Goal: Book appointment/travel/reservation

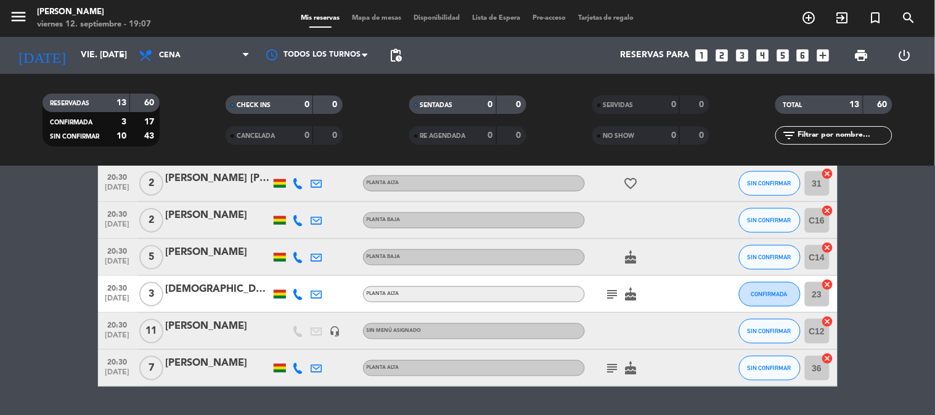
scroll to position [356, 0]
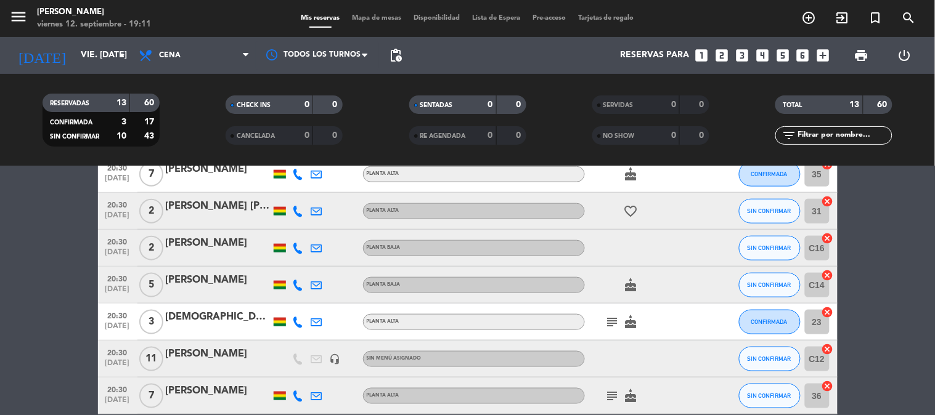
click at [7, 349] on bookings-row "20:00 [DATE] 4 [PERSON_NAME] [PERSON_NAME] SIN CONFIRMAR 21 cancel 20:00 [DATE]…" at bounding box center [467, 166] width 935 height 498
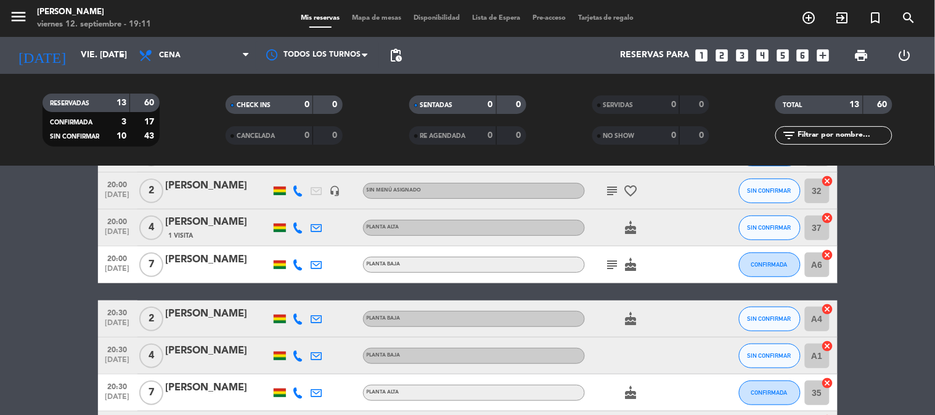
scroll to position [164, 0]
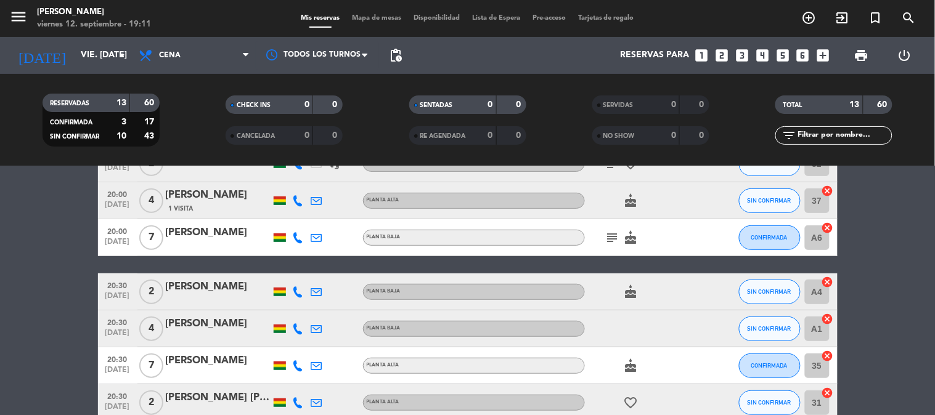
click at [830, 319] on icon "cancel" at bounding box center [828, 319] width 12 height 12
click at [828, 280] on icon "cancel" at bounding box center [828, 282] width 12 height 12
click at [820, 290] on icon "border_all" at bounding box center [819, 292] width 15 height 15
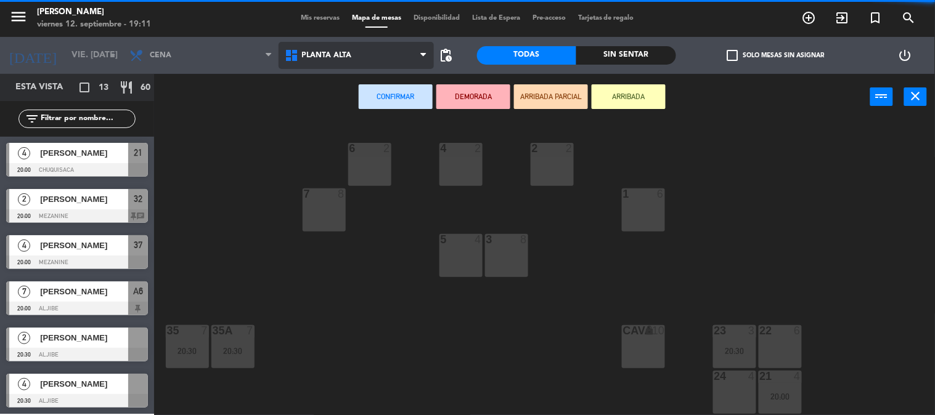
click at [373, 54] on span "Planta alta" at bounding box center [356, 55] width 155 height 27
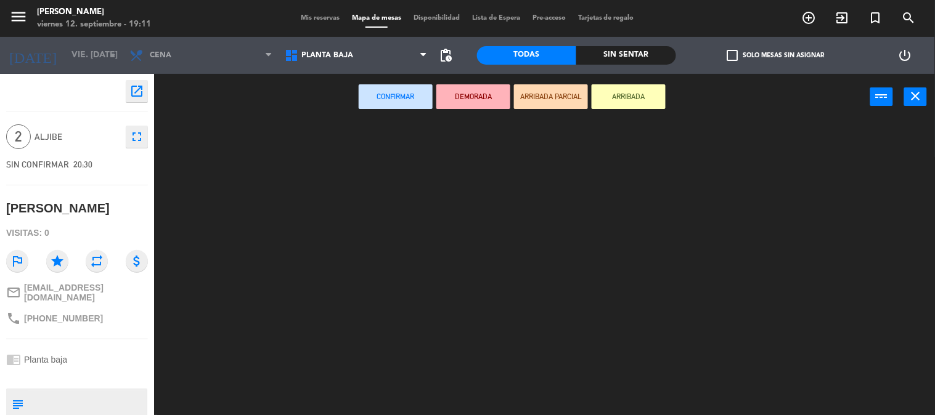
drag, startPoint x: 362, startPoint y: 113, endPoint x: 373, endPoint y: 263, distance: 150.2
click at [373, 263] on ng-component "menu [PERSON_NAME] viernes 12. septiembre - 19:11 Mis reservas Mapa de mesas Di…" at bounding box center [467, 208] width 935 height 416
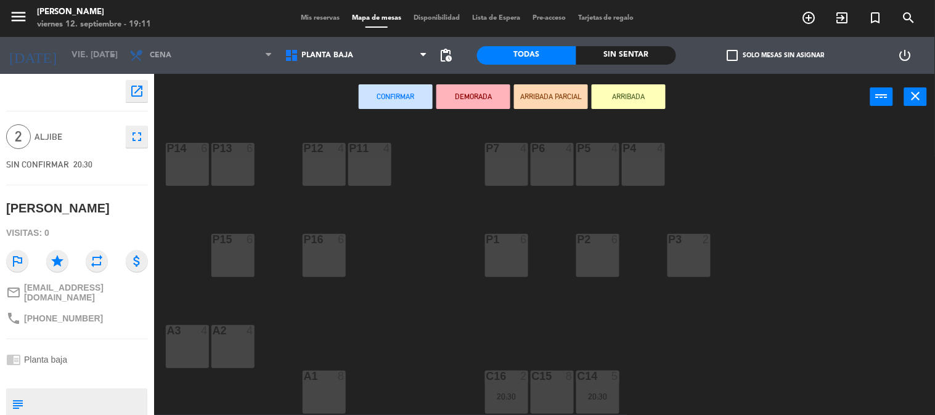
click at [379, 285] on div "P14 6 P13 6 P12 4 P11 4 P7 4 P6 4 P5 4 P4 4 P15 6 P16 6 P1 6 P2 6 P3 2 A3 4 A2 …" at bounding box center [549, 268] width 772 height 295
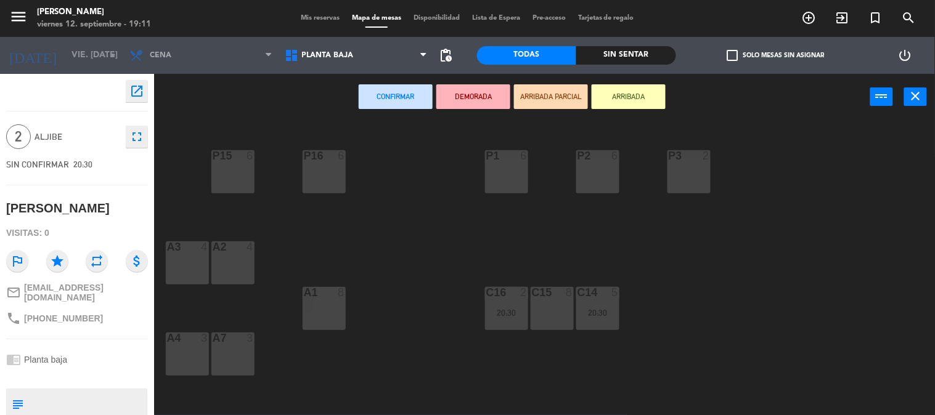
scroll to position [109, 0]
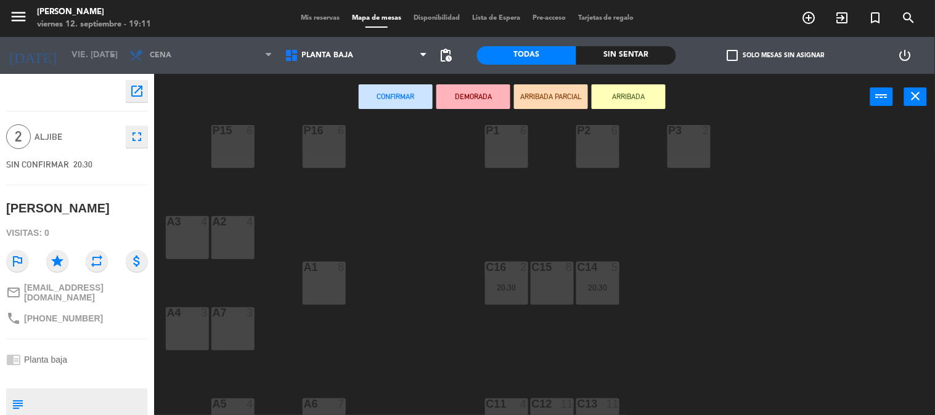
click at [222, 336] on div "A7 3" at bounding box center [232, 329] width 43 height 43
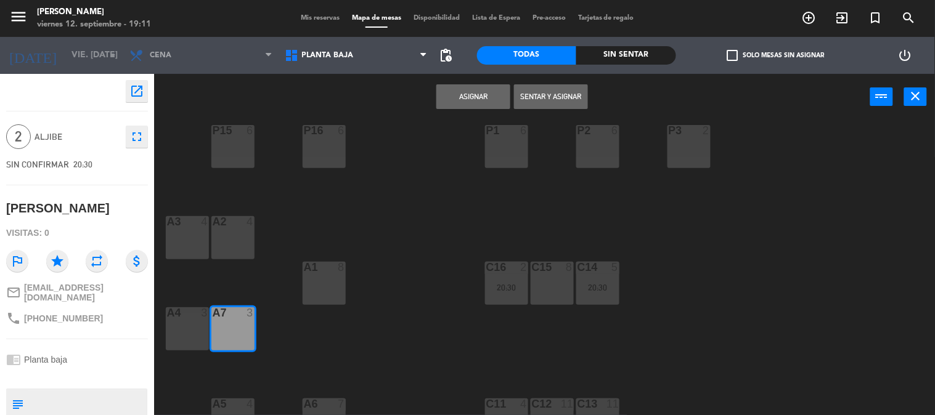
click at [472, 95] on button "Asignar" at bounding box center [473, 96] width 74 height 25
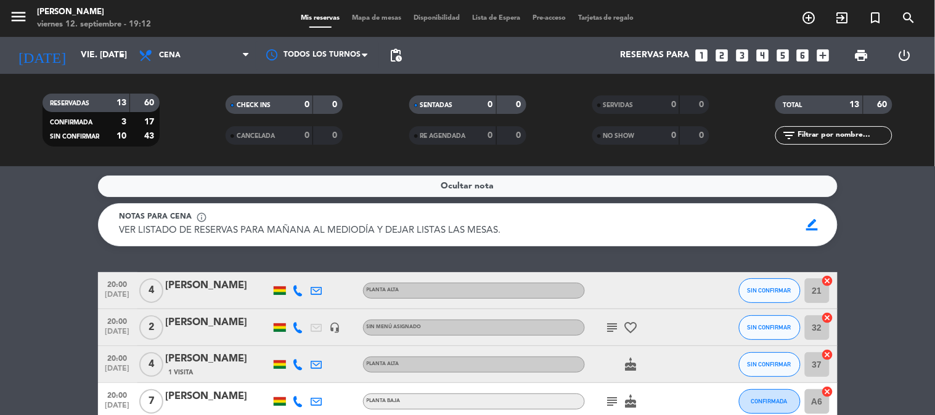
click at [719, 59] on icon "looks_two" at bounding box center [722, 55] width 16 height 16
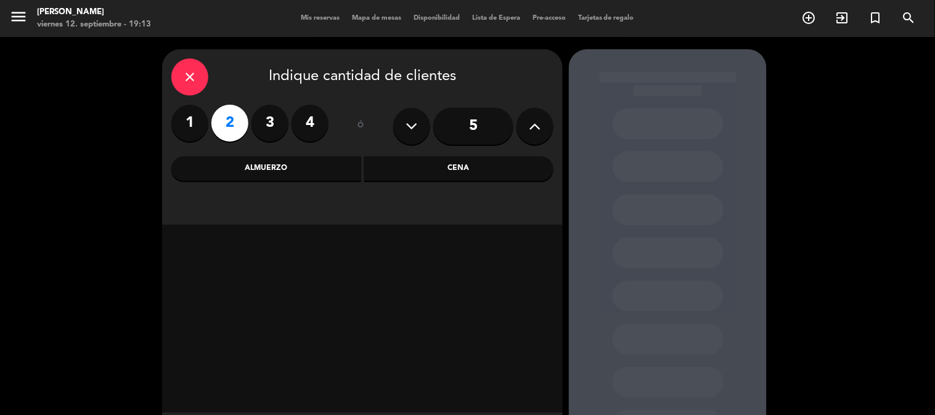
click at [430, 166] on div "Cena" at bounding box center [459, 169] width 190 height 25
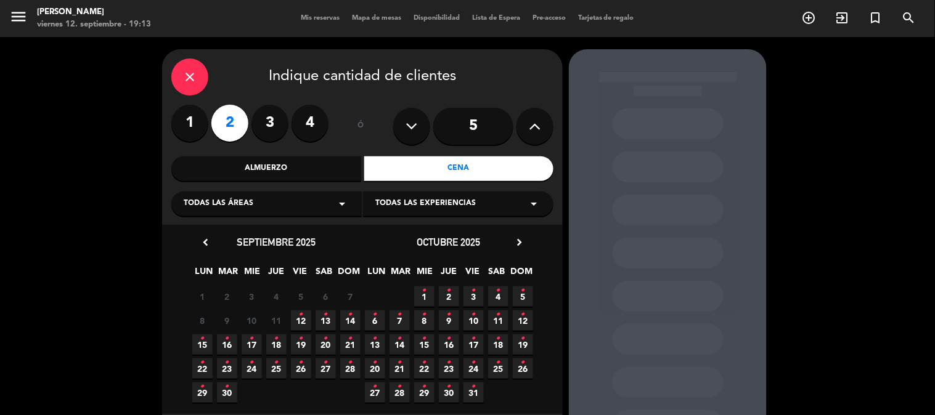
click at [299, 324] on icon "•" at bounding box center [301, 315] width 4 height 20
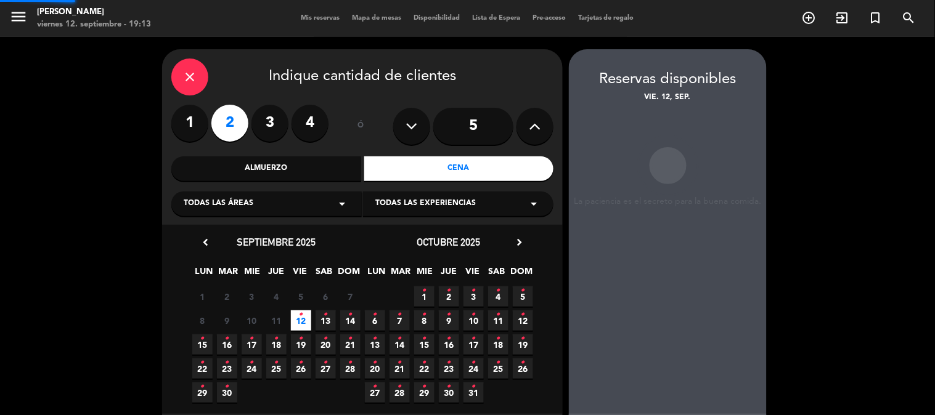
scroll to position [49, 0]
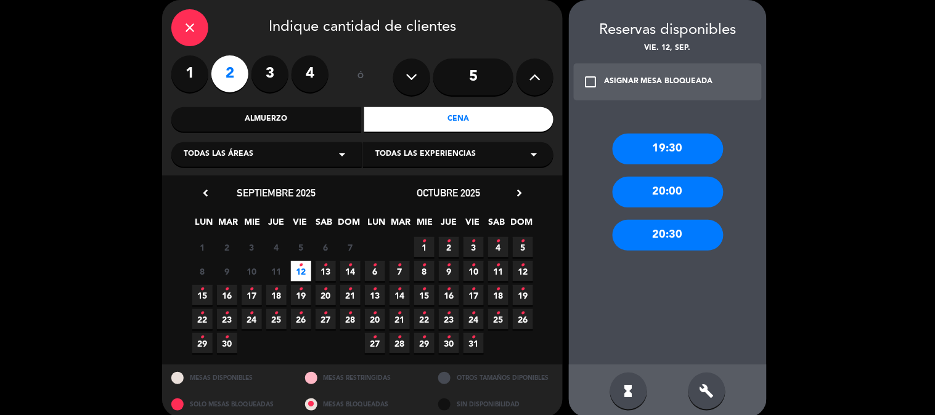
click at [654, 237] on div "20:30" at bounding box center [668, 235] width 111 height 31
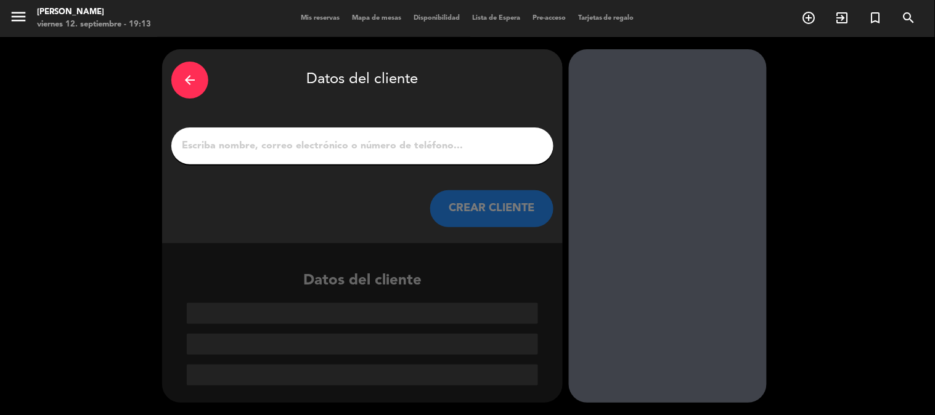
scroll to position [0, 0]
click at [447, 152] on input "1" at bounding box center [363, 145] width 364 height 17
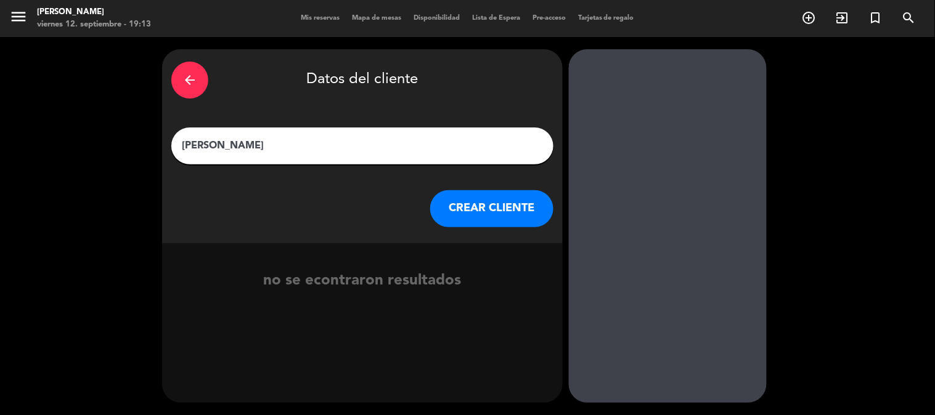
type input "[PERSON_NAME]"
click at [463, 210] on button "CREAR CLIENTE" at bounding box center [491, 208] width 123 height 37
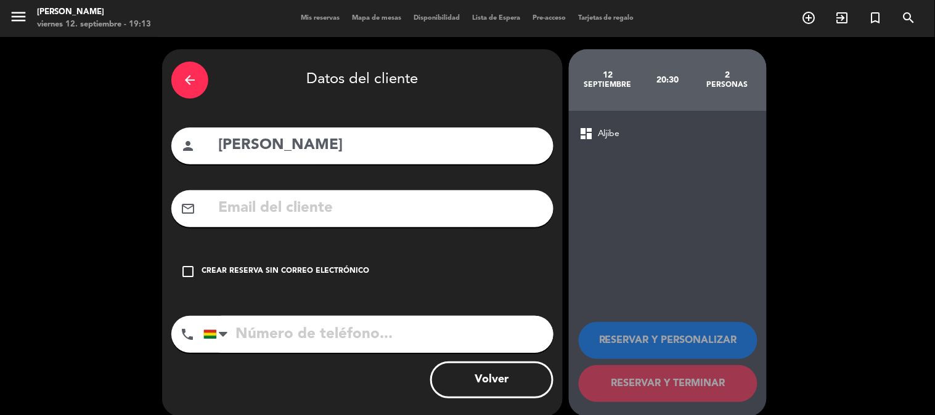
click at [353, 334] on input "tel" at bounding box center [378, 334] width 350 height 37
type input "78585257"
click at [237, 276] on div "Crear reserva sin correo electrónico" at bounding box center [286, 272] width 168 height 12
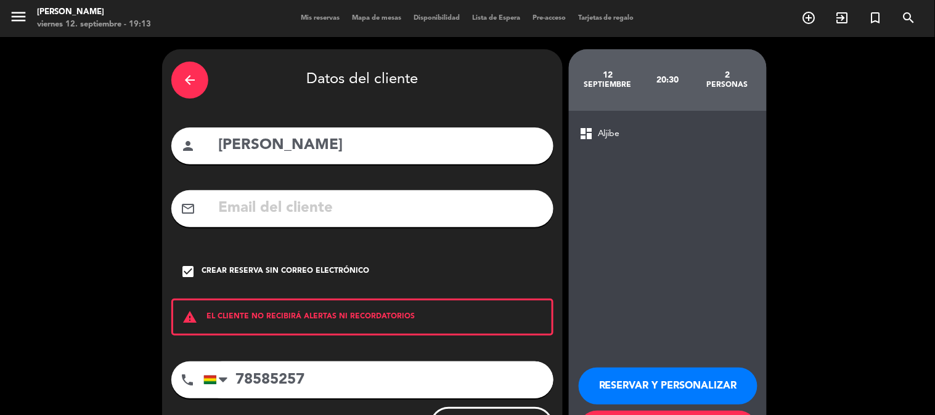
click at [612, 309] on div "dashboard Aljibe RESERVAR Y PERSONALIZAR RESERVAR Y TERMINAR" at bounding box center [668, 287] width 198 height 352
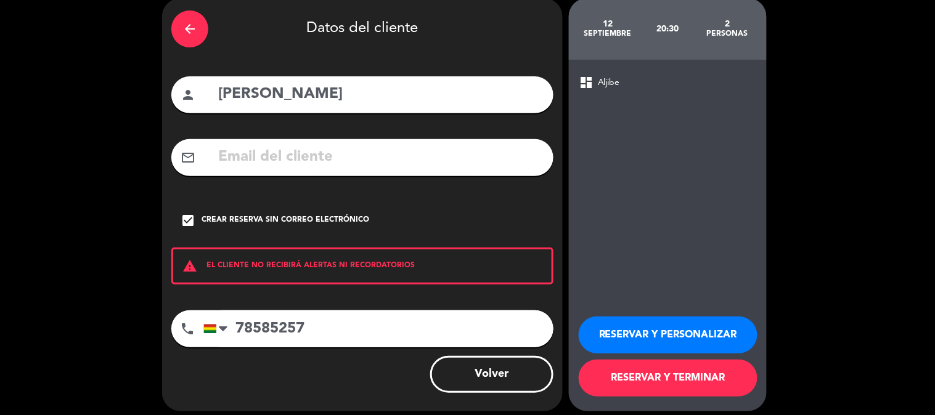
scroll to position [59, 0]
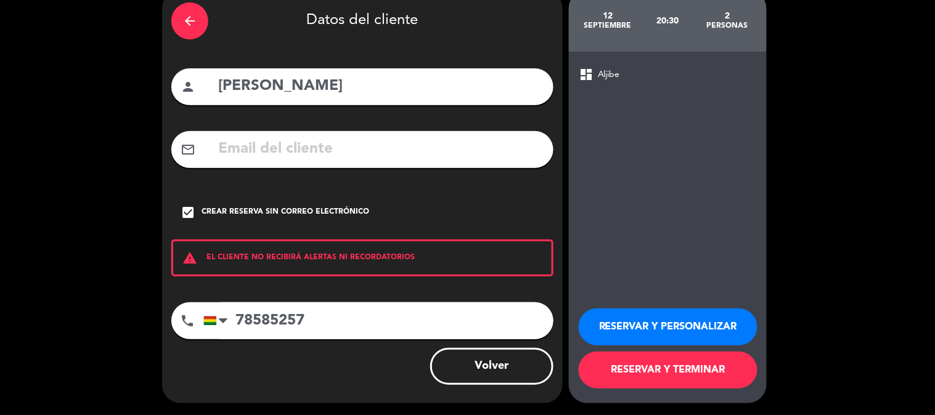
click at [618, 329] on button "RESERVAR Y PERSONALIZAR" at bounding box center [668, 327] width 179 height 37
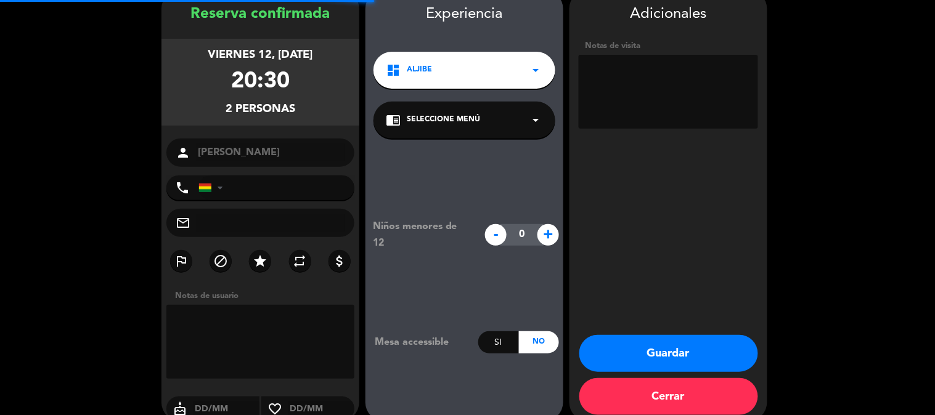
type input "[PHONE_NUMBER]"
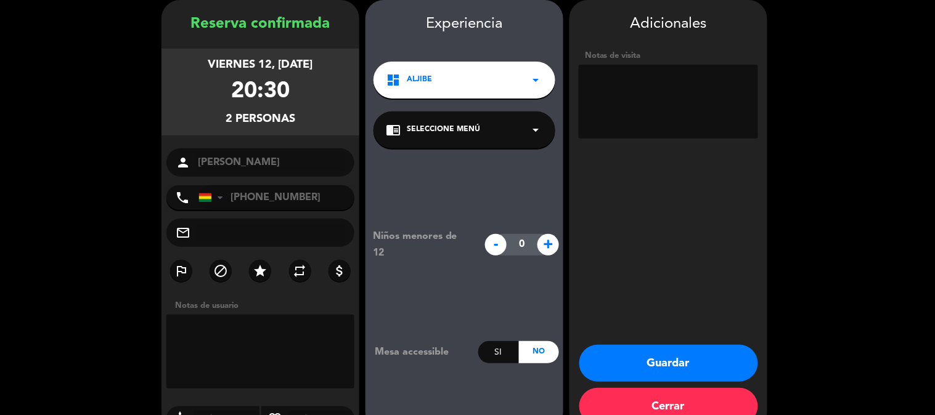
click at [127, 282] on booking-confirmed "Reserva confirmada viernes 12, [DATE] 20:30 2 personas person [PERSON_NAME] pho…" at bounding box center [467, 215] width 910 height 431
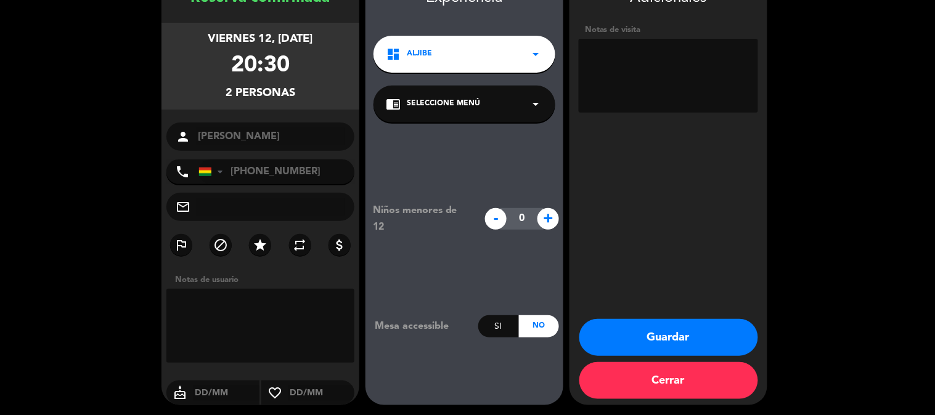
scroll to position [77, 0]
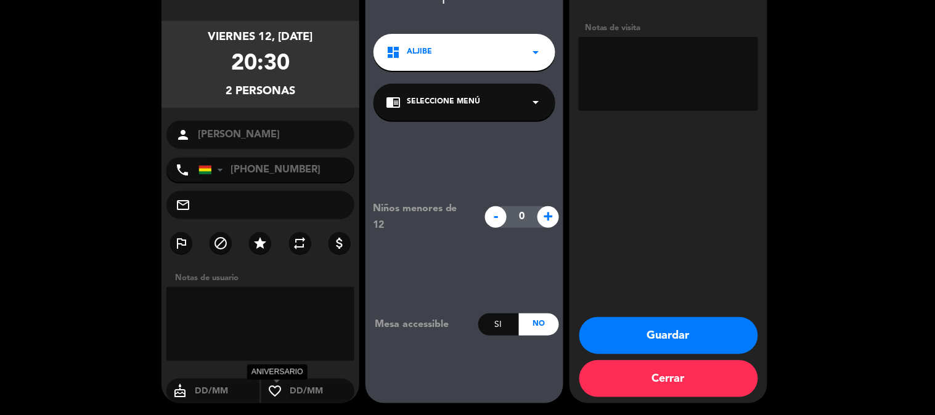
click at [277, 389] on icon "favorite_border" at bounding box center [274, 391] width 27 height 15
click at [273, 385] on icon "favorite_border" at bounding box center [274, 391] width 27 height 15
click at [684, 341] on button "Guardar" at bounding box center [668, 335] width 179 height 37
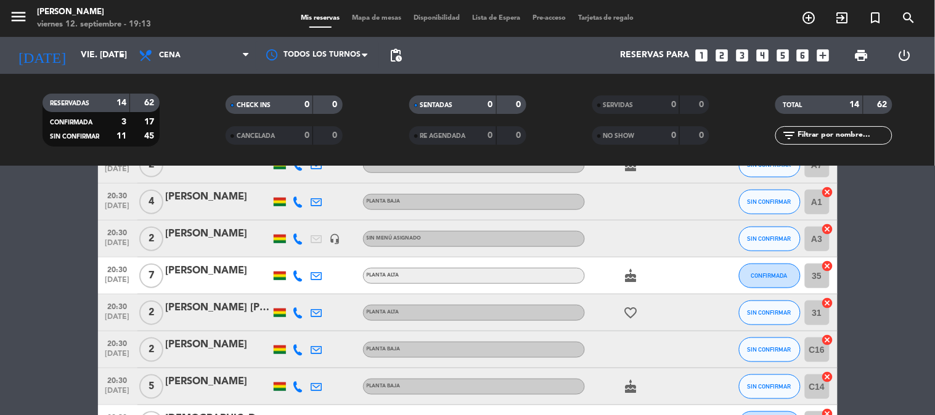
scroll to position [288, 0]
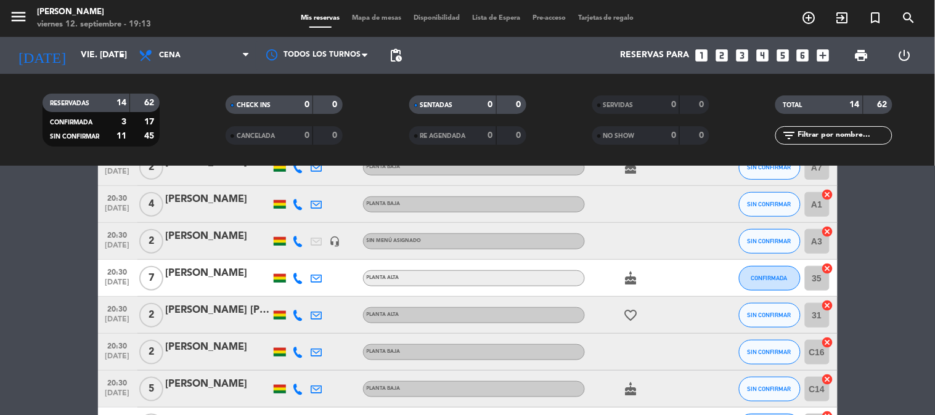
click at [827, 232] on icon "cancel" at bounding box center [828, 232] width 12 height 12
click at [826, 194] on icon "cancel" at bounding box center [828, 195] width 12 height 12
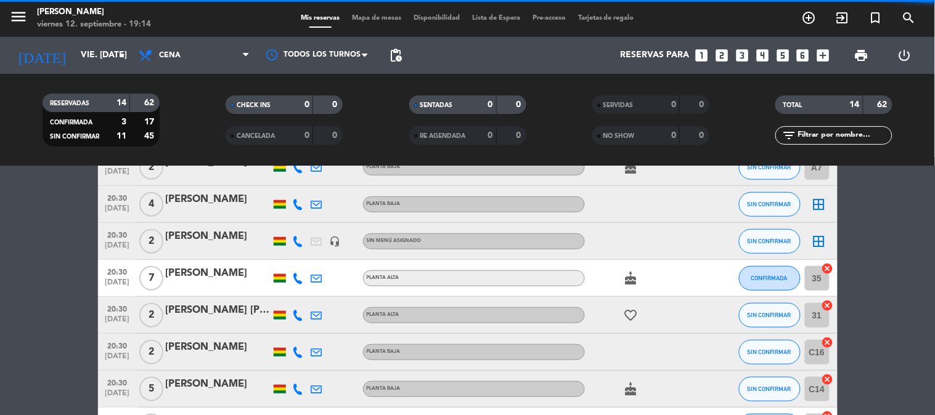
click at [818, 241] on icon "border_all" at bounding box center [819, 241] width 15 height 15
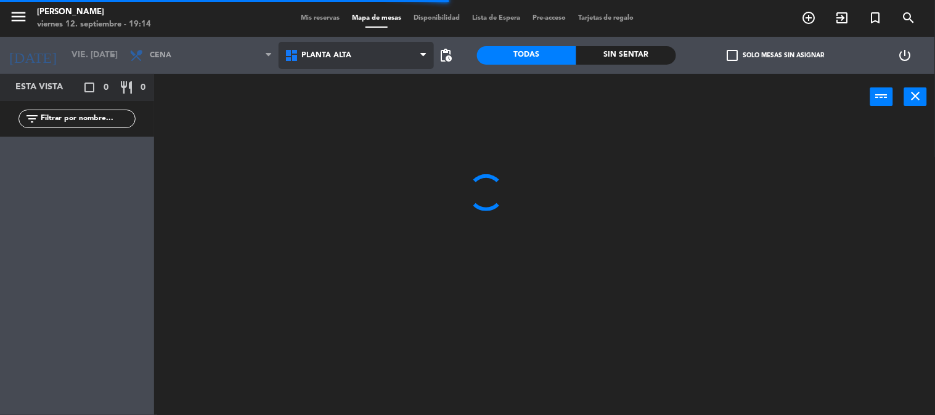
click at [410, 66] on span "Planta alta" at bounding box center [356, 55] width 155 height 27
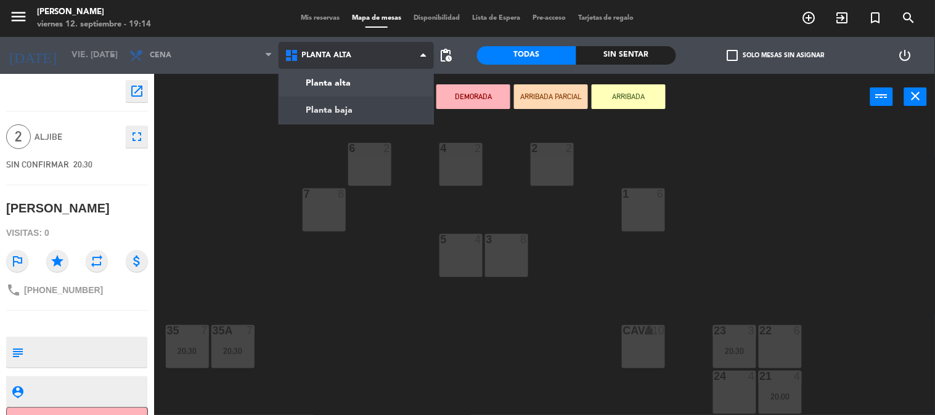
click at [399, 100] on ng-component "menu [PERSON_NAME] viernes 12. septiembre - 19:14 Mis reservas Mapa de mesas Di…" at bounding box center [467, 208] width 935 height 416
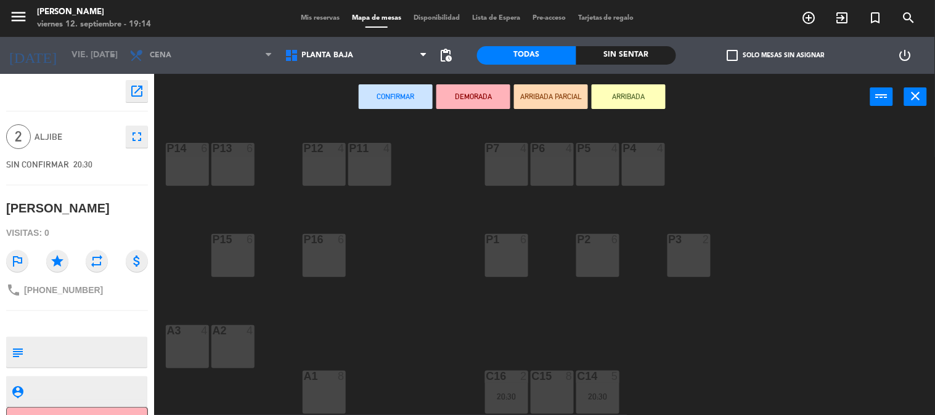
click at [312, 340] on div "P14 6 P13 6 P12 4 P11 4 P7 4 P6 4 P5 4 P4 4 P15 6 P16 6 P1 6 P2 6 P3 2 A3 4 A2 …" at bounding box center [549, 268] width 772 height 295
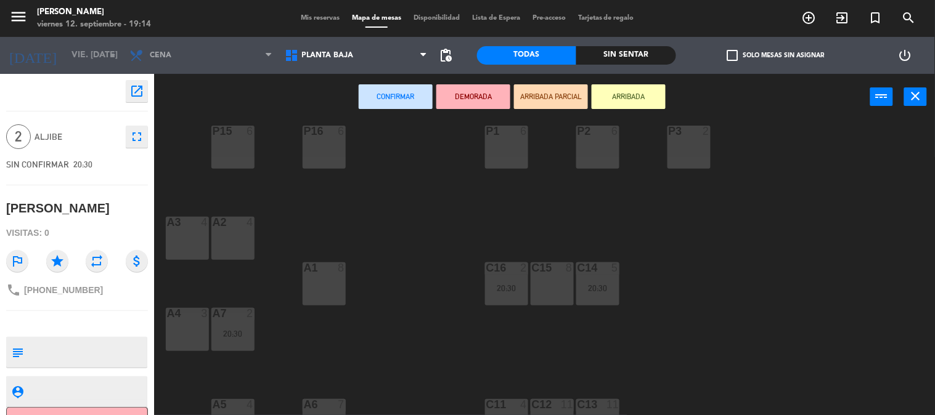
scroll to position [109, 0]
click at [193, 336] on div "A4 3" at bounding box center [187, 329] width 43 height 43
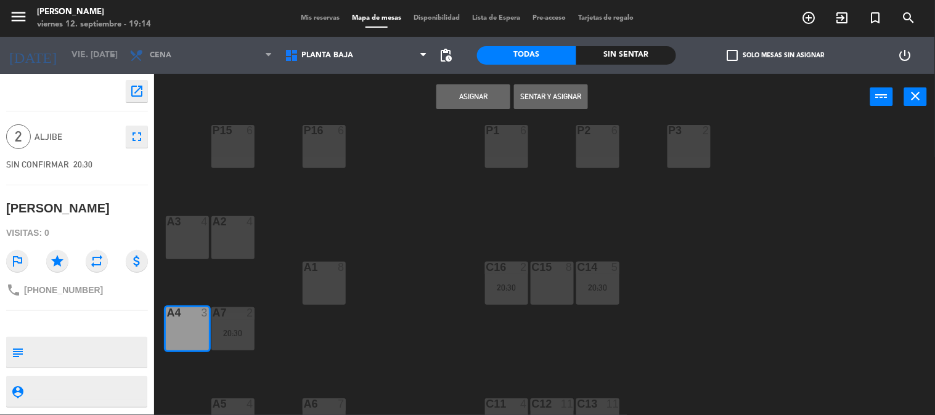
click at [449, 96] on button "Asignar" at bounding box center [473, 96] width 74 height 25
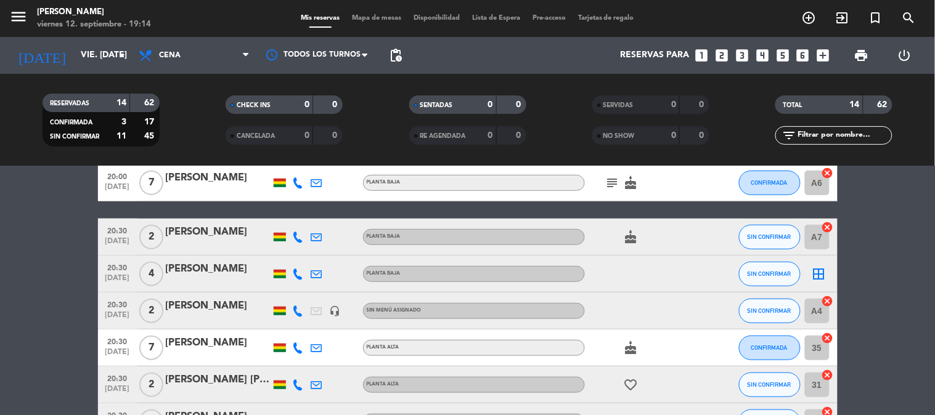
scroll to position [247, 0]
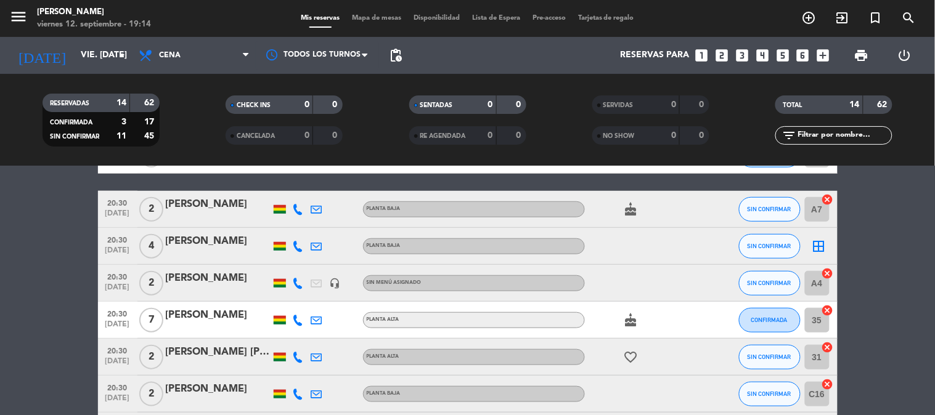
click at [825, 245] on icon "border_all" at bounding box center [819, 246] width 15 height 15
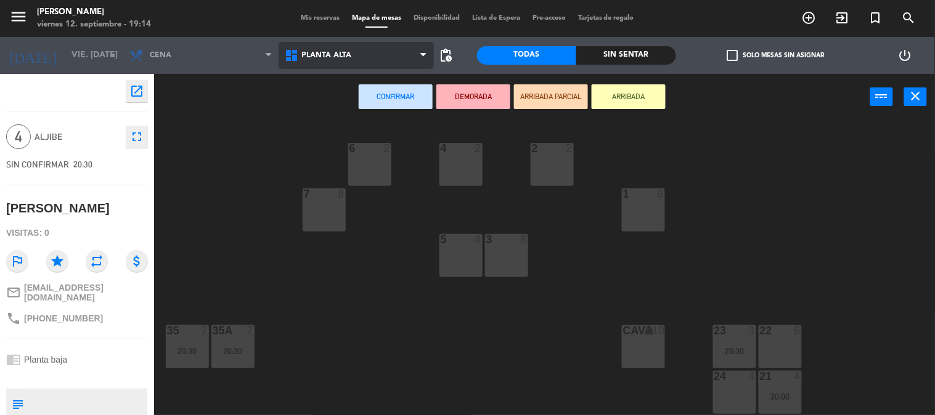
click at [396, 42] on span "Planta alta" at bounding box center [356, 55] width 155 height 27
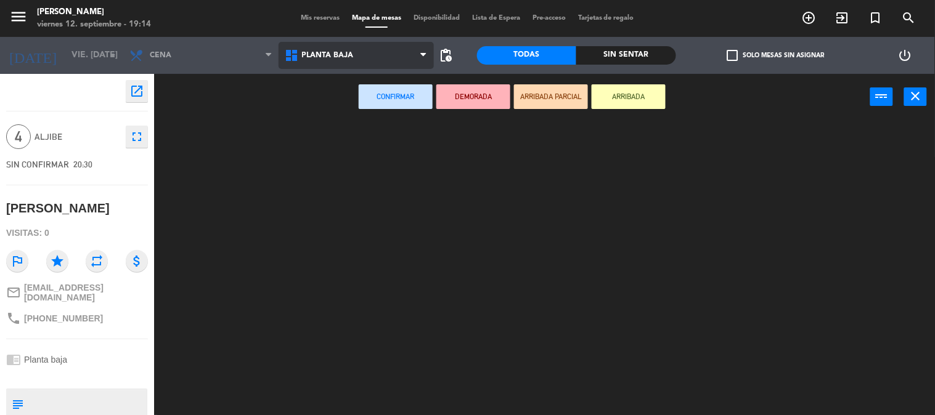
click at [378, 120] on ng-component "menu [PERSON_NAME] viernes 12. septiembre - 19:14 Mis reservas Mapa de mesas Di…" at bounding box center [467, 208] width 935 height 416
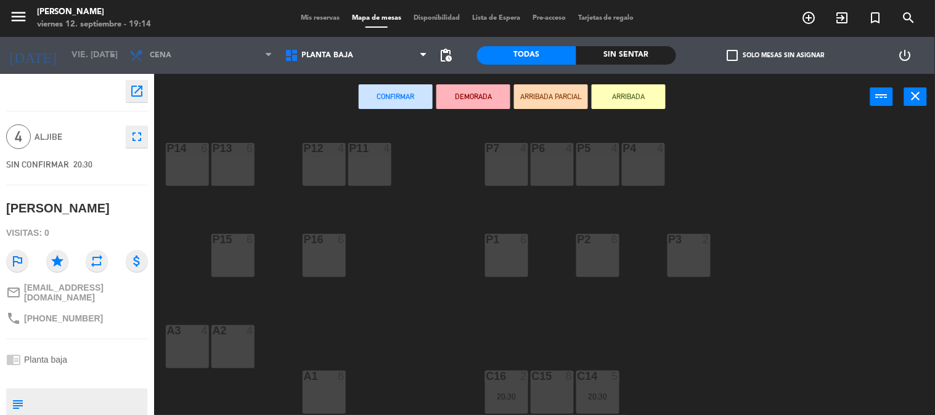
click at [383, 317] on div "P14 6 P13 6 P12 4 P11 4 P7 4 P6 4 P5 4 P4 4 P15 6 P16 6 P1 6 P2 6 P3 2 A3 4 A2 …" at bounding box center [549, 268] width 772 height 295
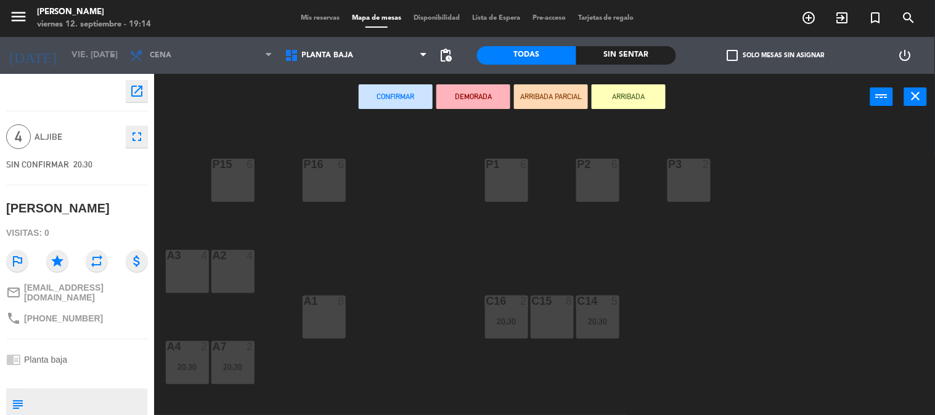
scroll to position [82, 0]
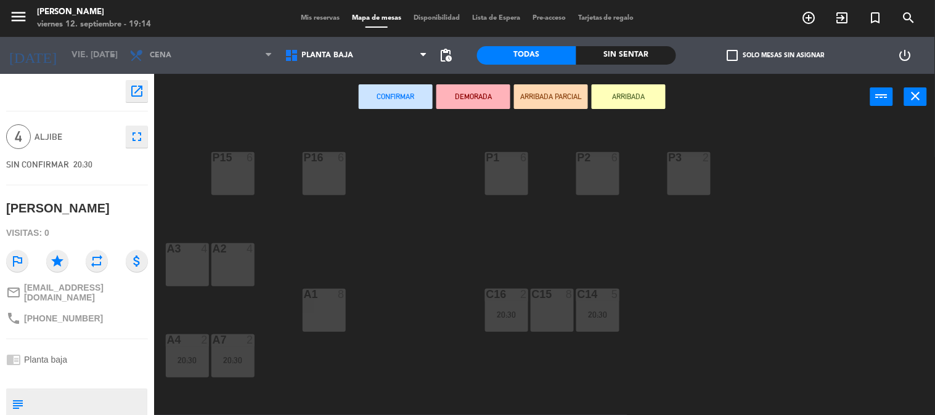
click at [179, 261] on div "A3 4" at bounding box center [187, 264] width 43 height 43
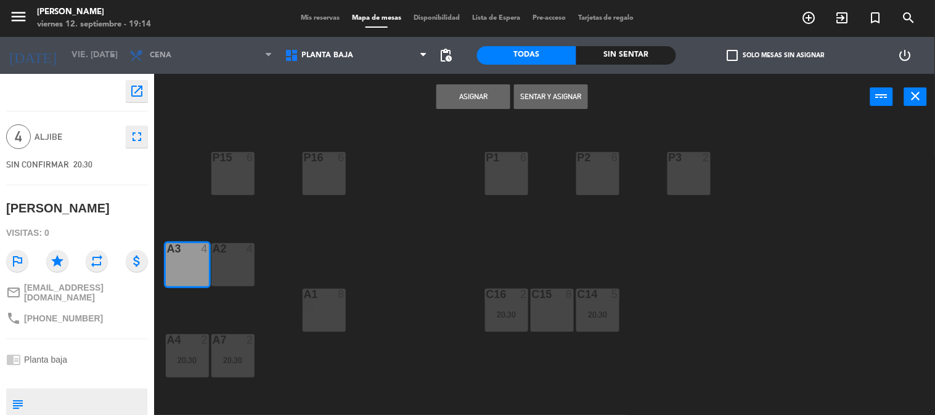
click at [494, 96] on button "Asignar" at bounding box center [473, 96] width 74 height 25
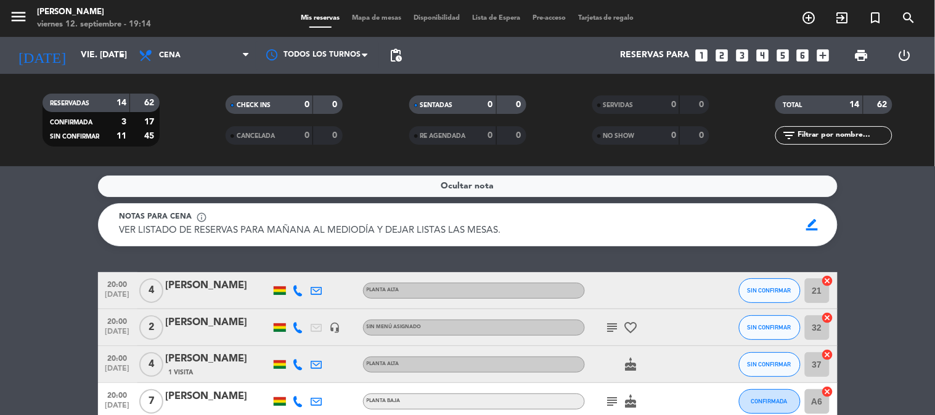
click at [908, 235] on service-notes "Ocultar nota Notas para cena info_outline VER LISTADO DE RESERVAS PARA MAÑANA A…" at bounding box center [467, 211] width 935 height 71
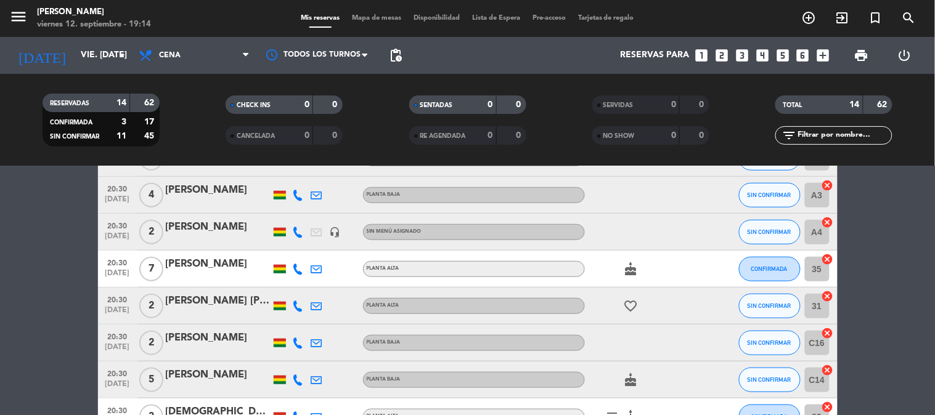
scroll to position [301, 0]
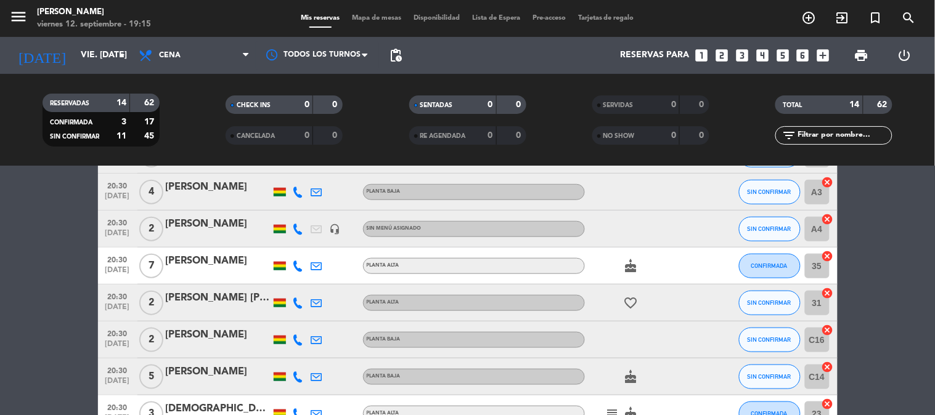
click at [908, 235] on bookings-row "20:00 [DATE] 4 [PERSON_NAME] [PERSON_NAME] SIN CONFIRMAR 21 cancel 20:00 [DATE]…" at bounding box center [467, 239] width 935 height 535
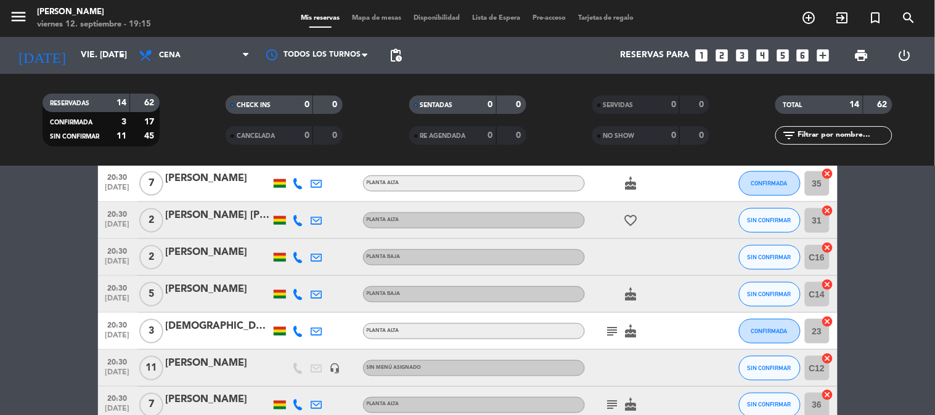
scroll to position [410, 0]
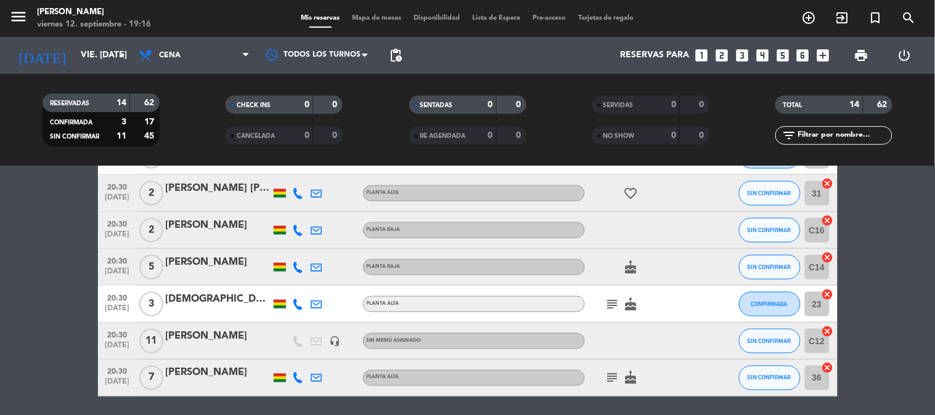
click at [908, 235] on bookings-row "20:00 [DATE] 4 [PERSON_NAME] [PERSON_NAME] SIN CONFIRMAR 21 cancel 20:00 [DATE]…" at bounding box center [467, 129] width 935 height 535
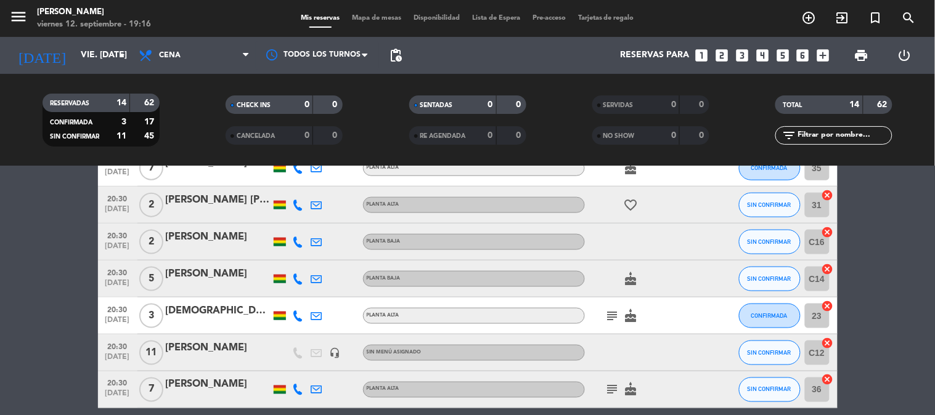
scroll to position [398, 0]
